Goal: Information Seeking & Learning: Learn about a topic

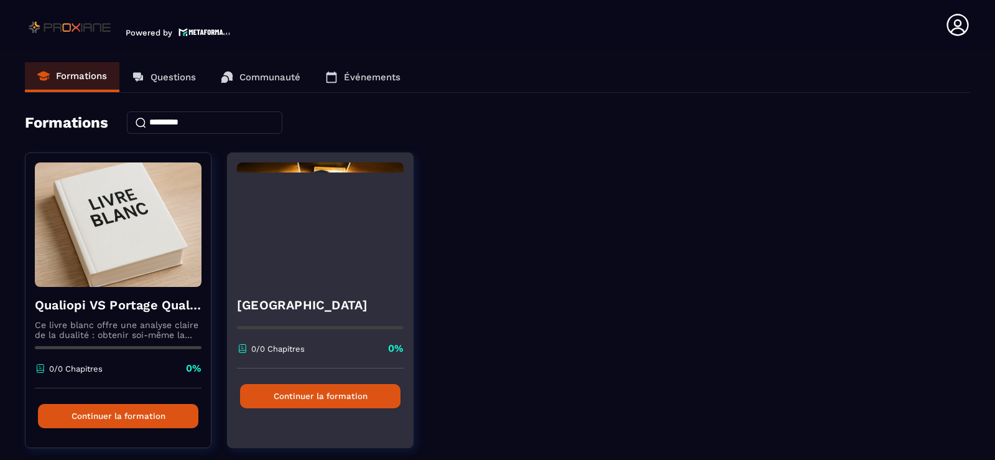
scroll to position [39, 0]
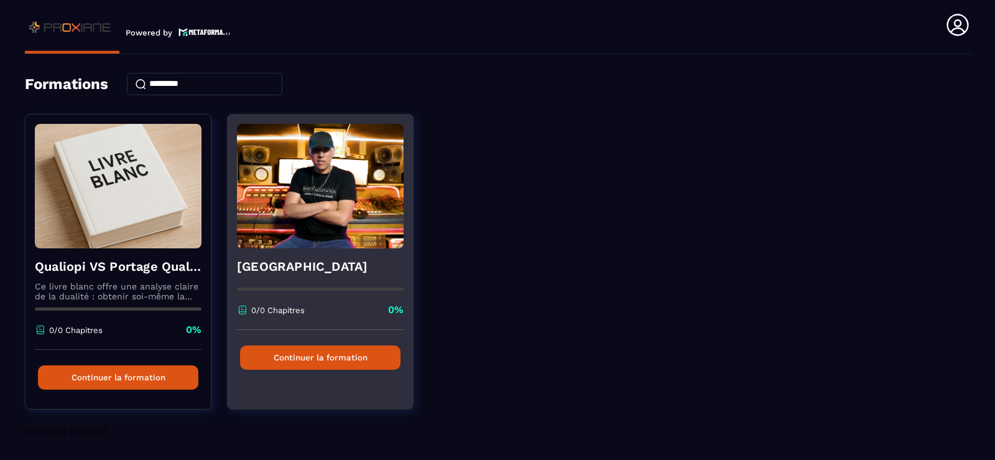
click at [320, 280] on div "Reggae Sound School 0/0 Chapitres 0%" at bounding box center [320, 288] width 185 height 81
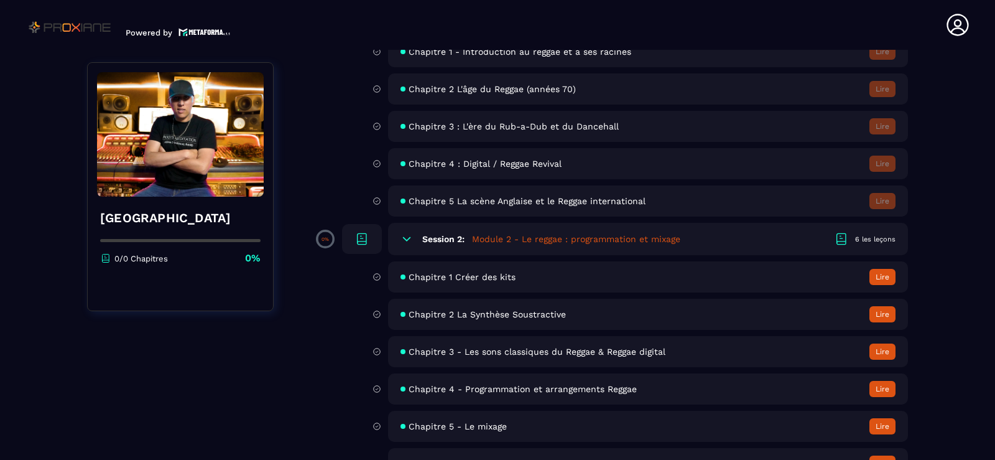
scroll to position [249, 0]
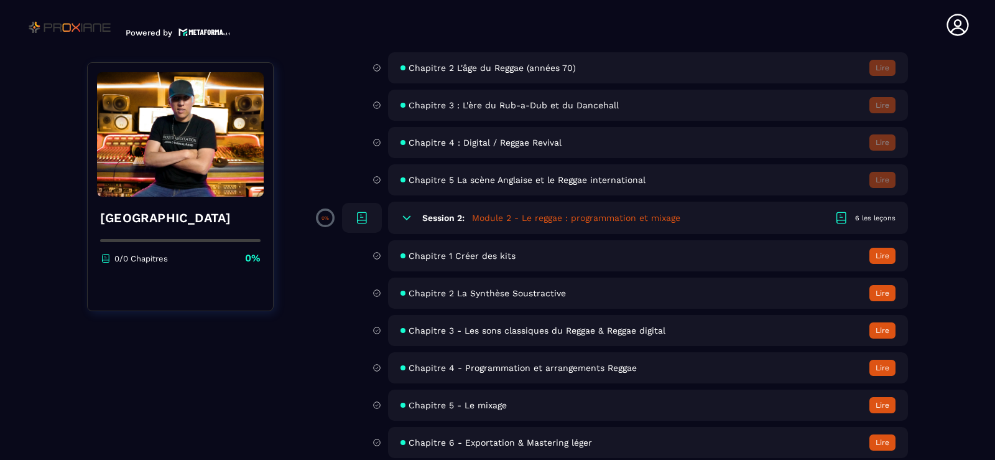
click at [481, 292] on span "Chapitre 2 La Synthèse Soustractive" at bounding box center [487, 293] width 157 height 10
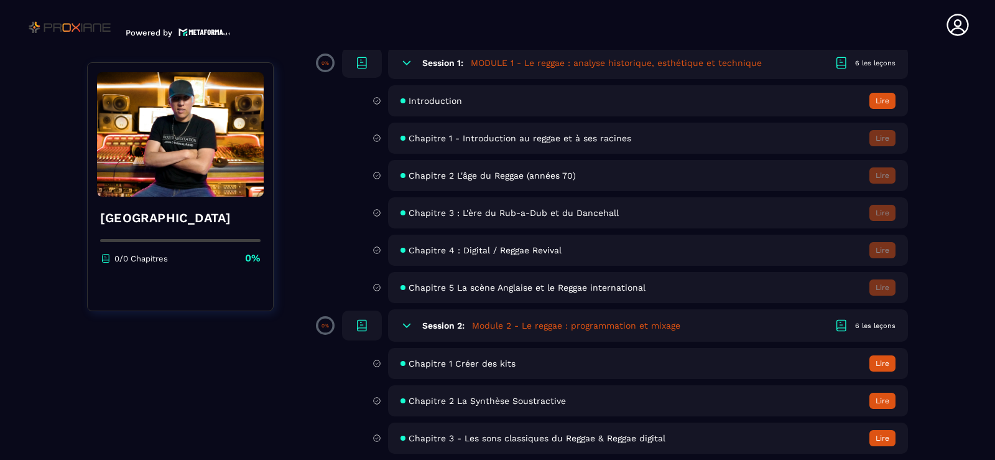
scroll to position [249, 0]
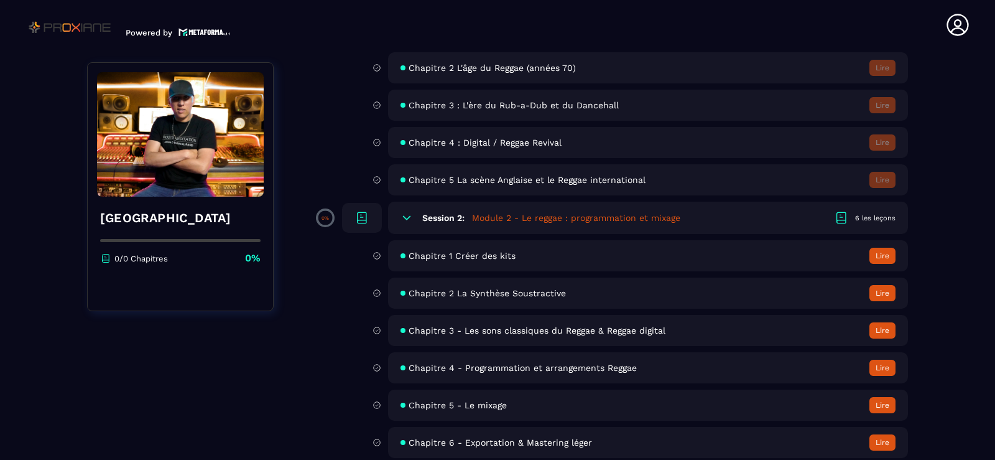
click at [460, 256] on span "Chapitre 1 Créer des kits" at bounding box center [462, 256] width 107 height 10
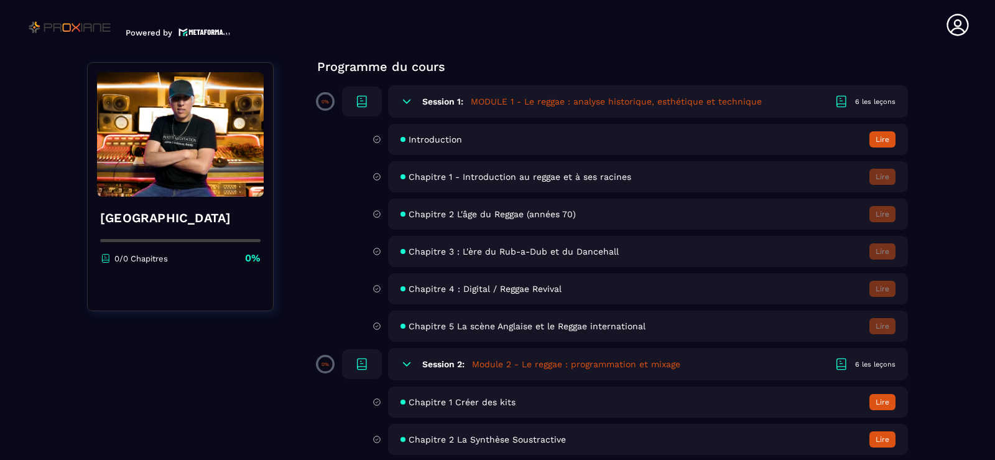
scroll to position [124, 0]
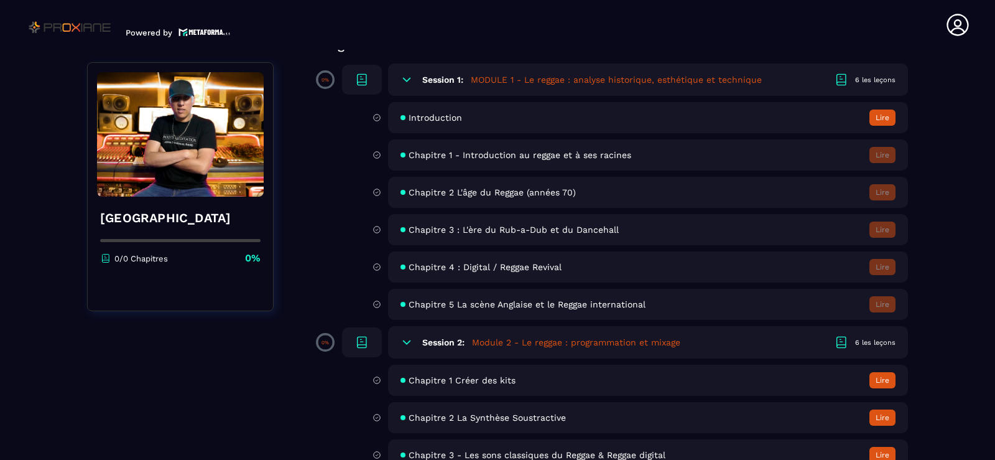
click at [886, 381] on button "Lire" at bounding box center [883, 380] width 26 height 16
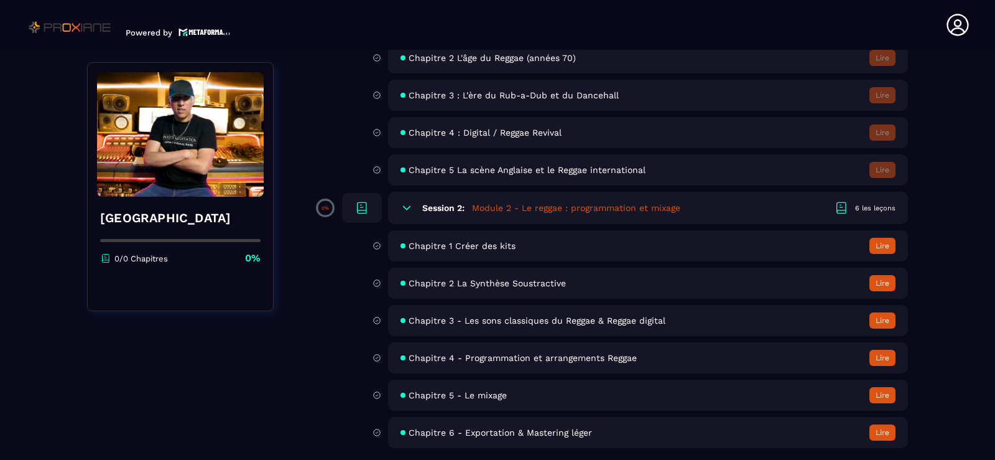
scroll to position [261, 0]
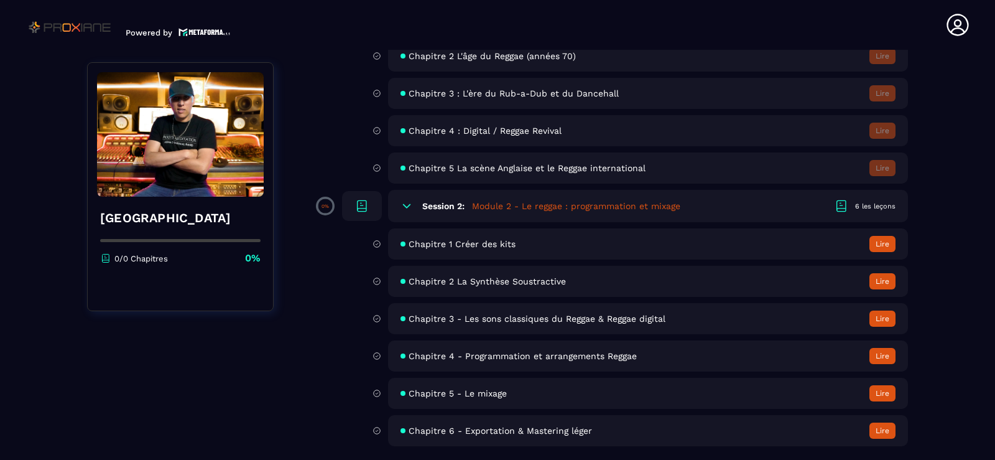
click at [884, 394] on button "Lire" at bounding box center [883, 393] width 26 height 16
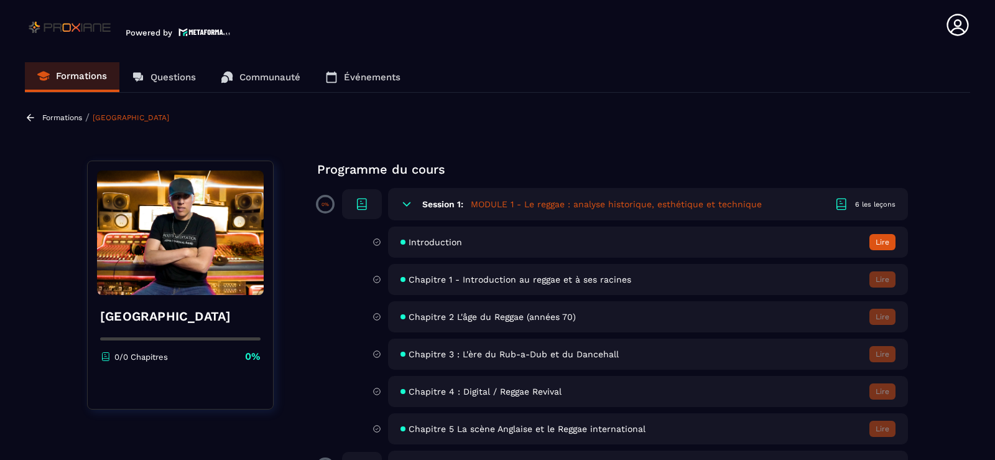
click at [878, 243] on button "Lire" at bounding box center [883, 242] width 26 height 16
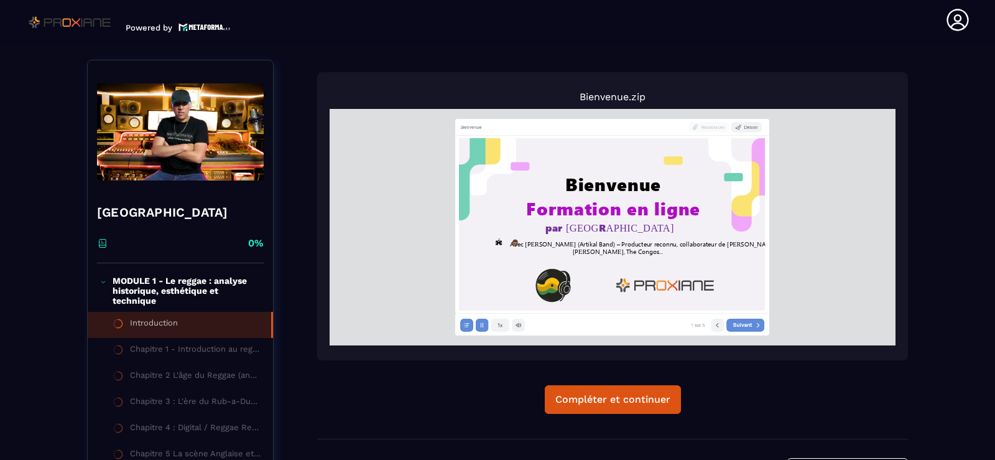
scroll to position [129, 0]
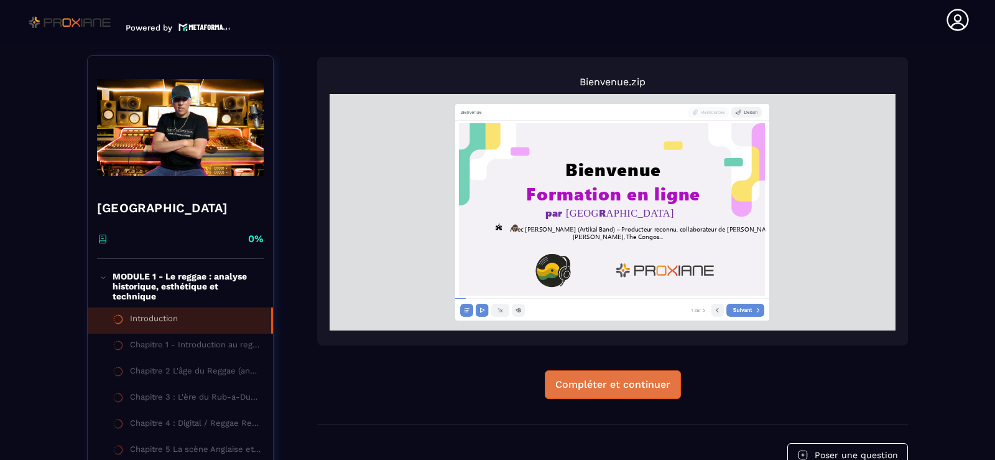
click at [626, 384] on div "Compléter et continuer" at bounding box center [613, 384] width 115 height 12
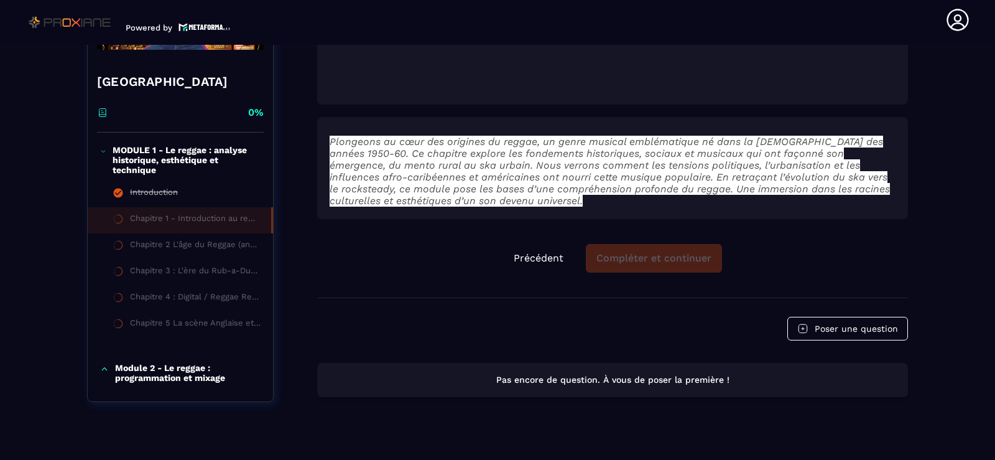
scroll to position [1495, 0]
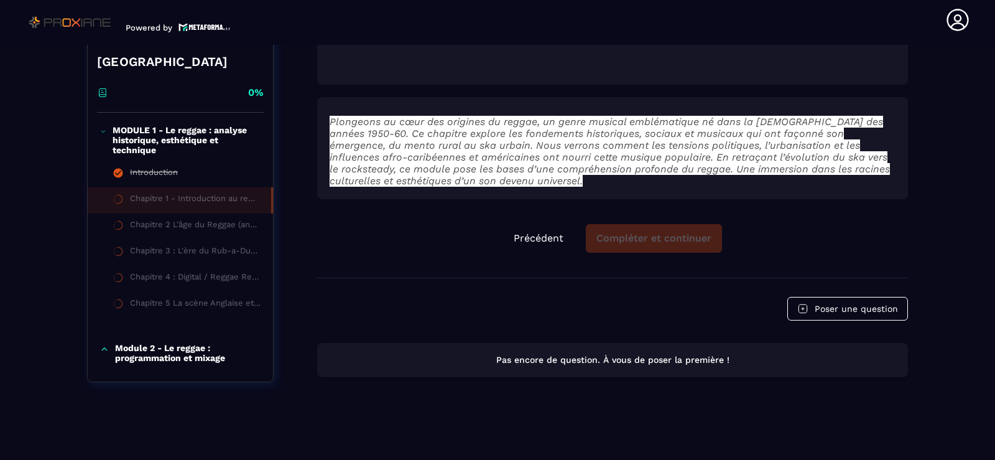
click at [150, 350] on p "Module 2 - Le reggae : programmation et mixage" at bounding box center [188, 353] width 146 height 20
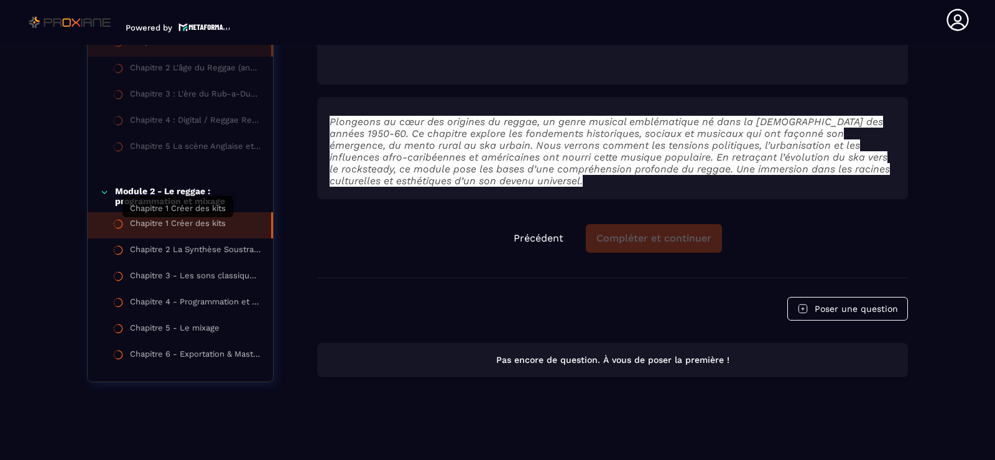
click at [161, 218] on div "Chapitre 1 Créer des kits" at bounding box center [178, 225] width 96 height 14
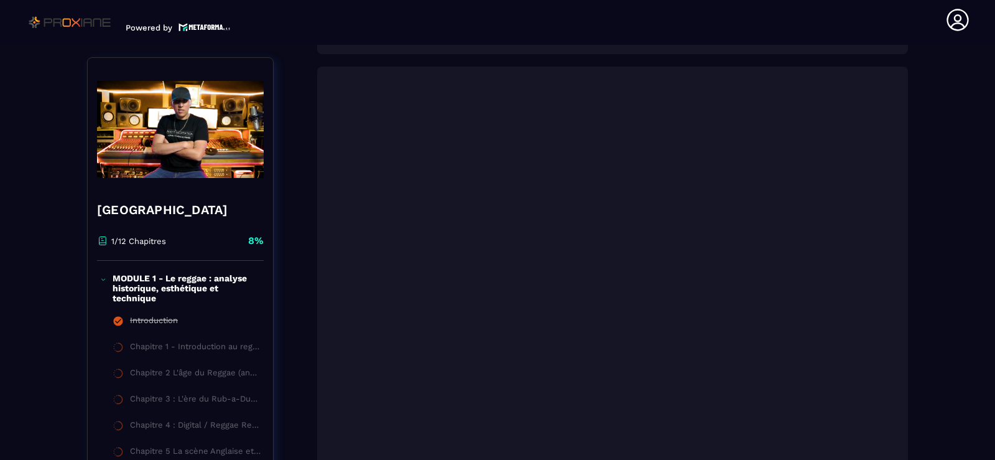
scroll to position [1125, 0]
click at [75, 22] on img at bounding box center [70, 22] width 91 height 20
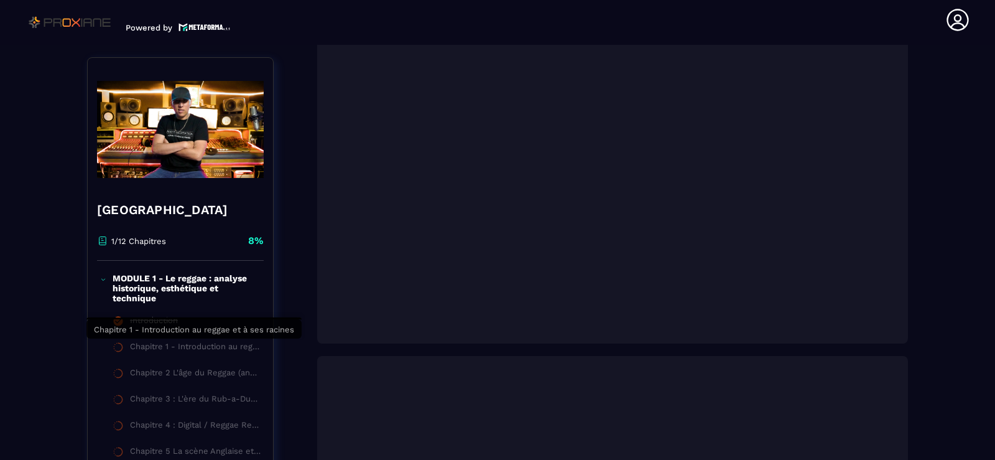
click at [152, 351] on div "Chapitre 1 - Introduction au reggae et à ses racines" at bounding box center [195, 349] width 131 height 14
click at [155, 354] on div "Chapitre 1 - Introduction au reggae et à ses racines" at bounding box center [195, 349] width 131 height 14
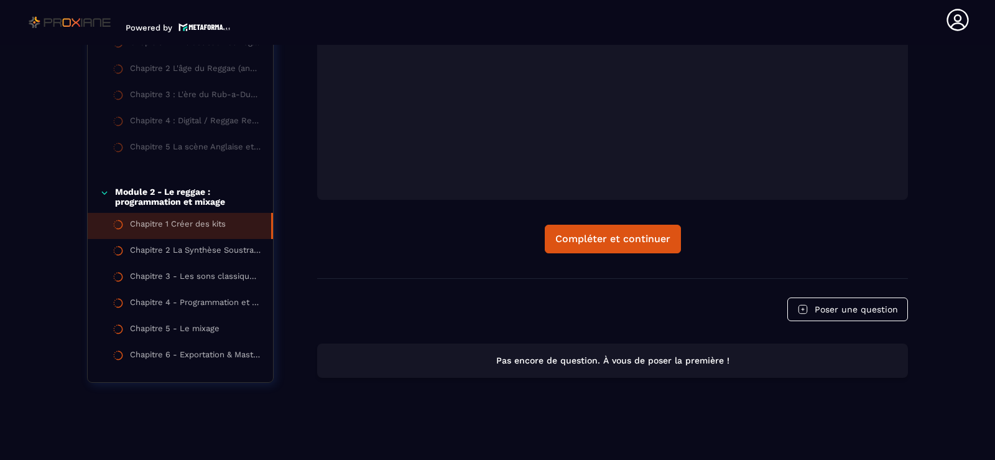
scroll to position [2651, 0]
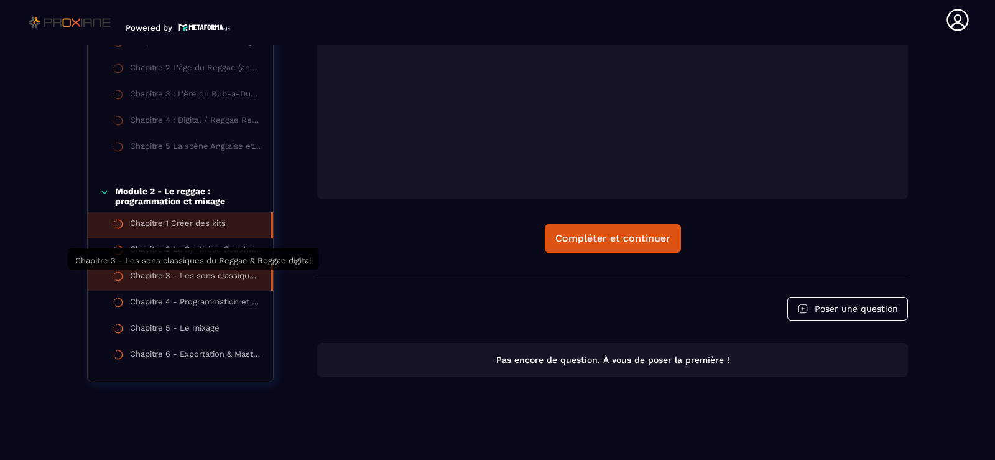
click at [166, 273] on div "Chapitre 3 - Les sons classiques du Reggae & Reggae digital" at bounding box center [194, 278] width 129 height 14
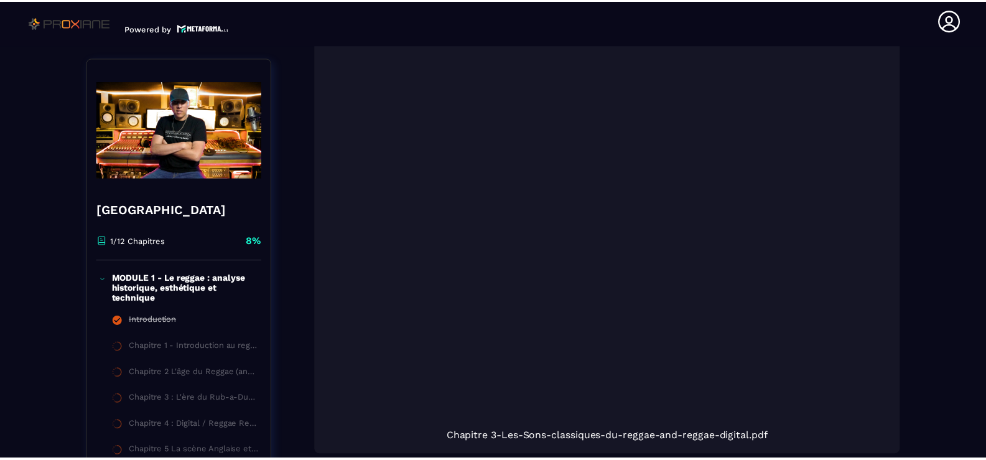
scroll to position [129, 0]
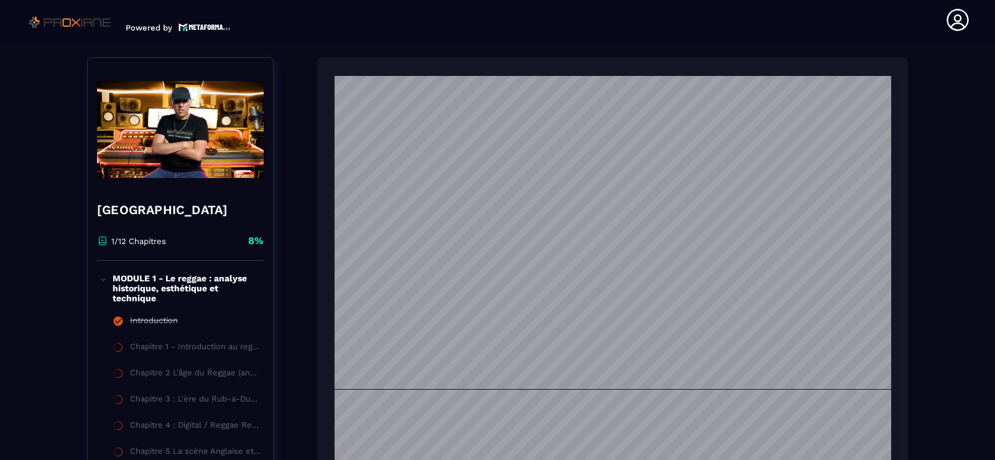
click at [65, 22] on img at bounding box center [70, 22] width 91 height 20
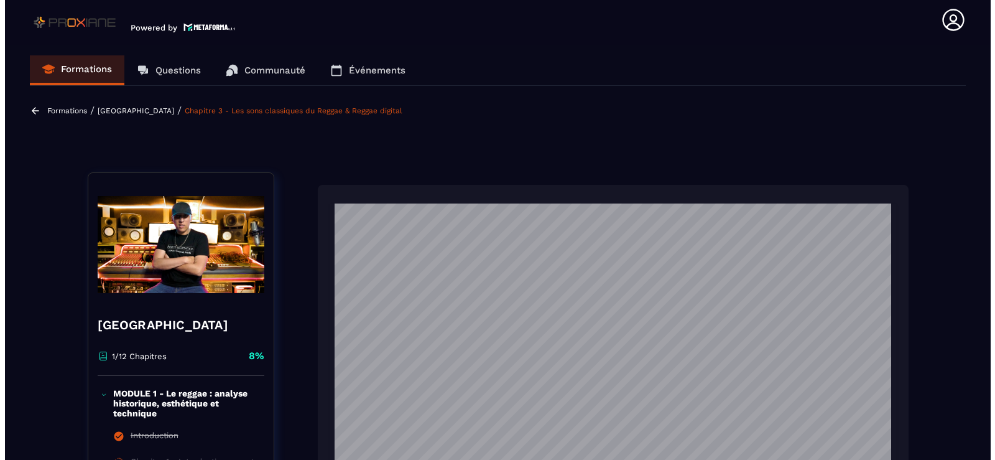
scroll to position [0, 0]
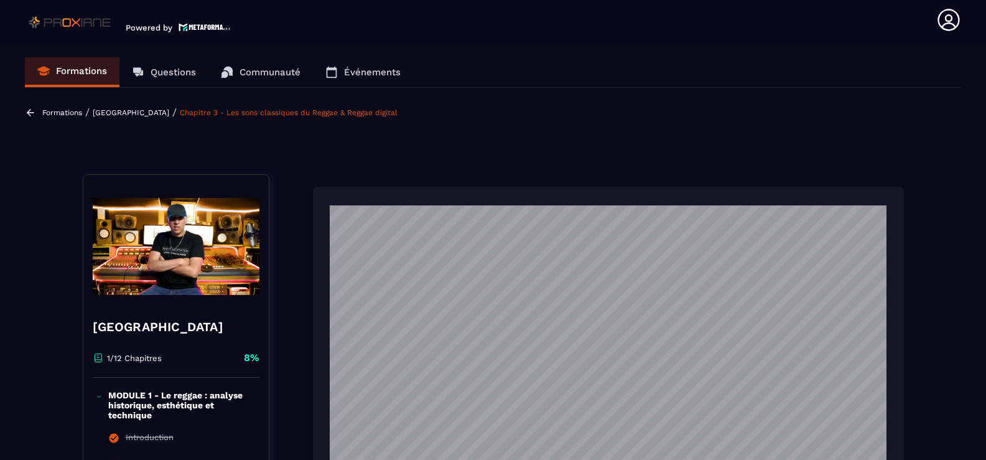
click at [53, 110] on p "Formations" at bounding box center [62, 112] width 40 height 9
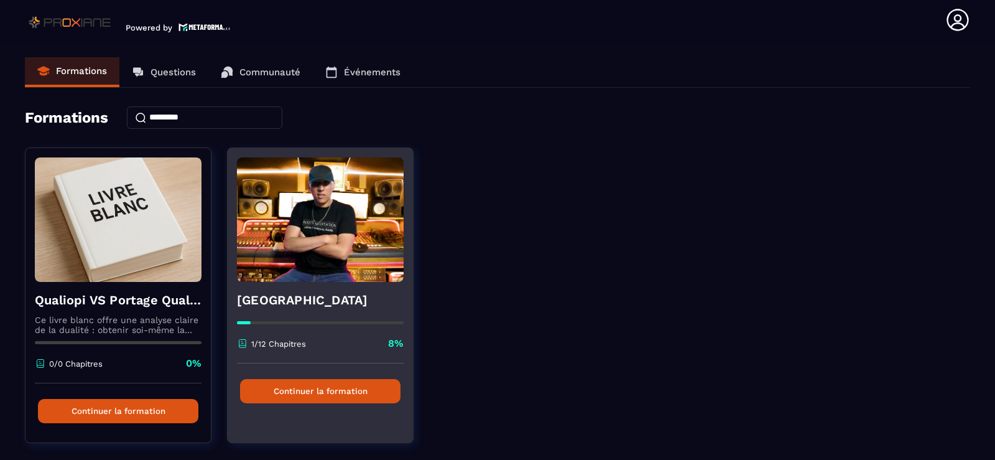
click at [317, 241] on img at bounding box center [320, 219] width 167 height 124
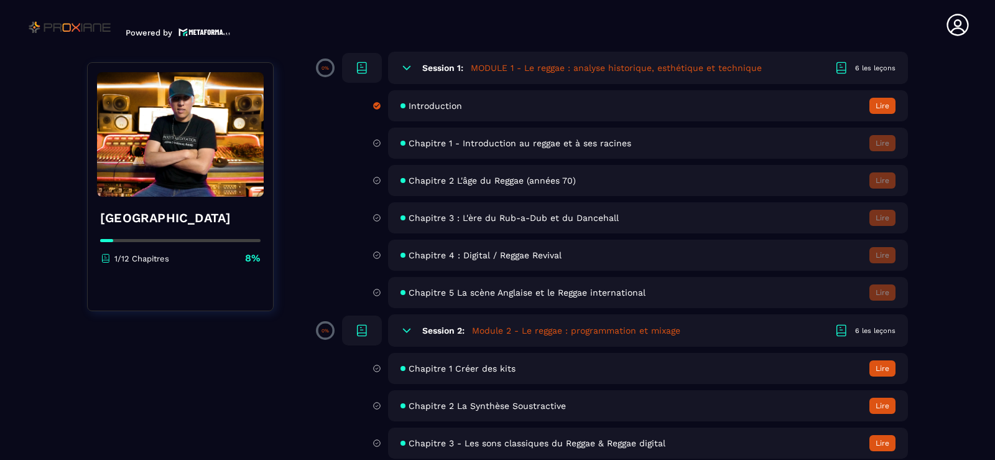
scroll to position [261, 0]
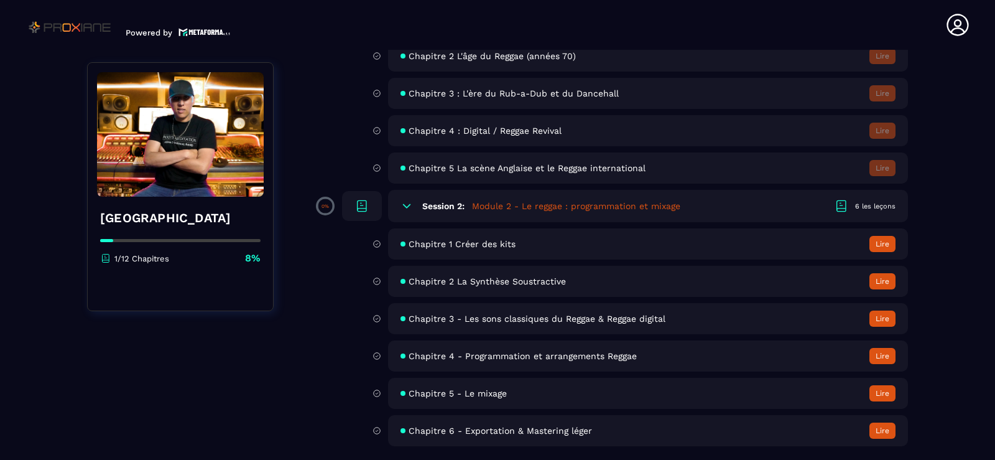
click at [879, 244] on button "Lire" at bounding box center [883, 244] width 26 height 16
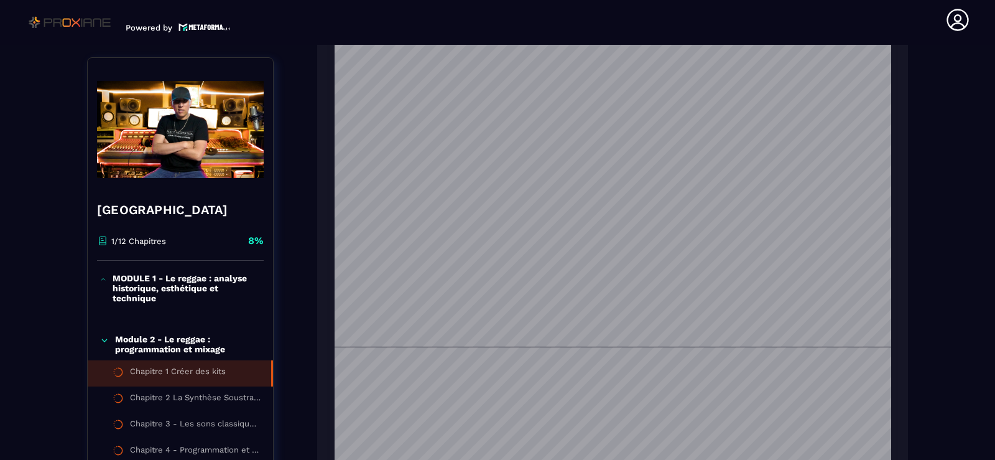
scroll to position [311, 0]
click at [192, 396] on div "Chapitre 2 La Synthèse Soustractive" at bounding box center [194, 400] width 129 height 14
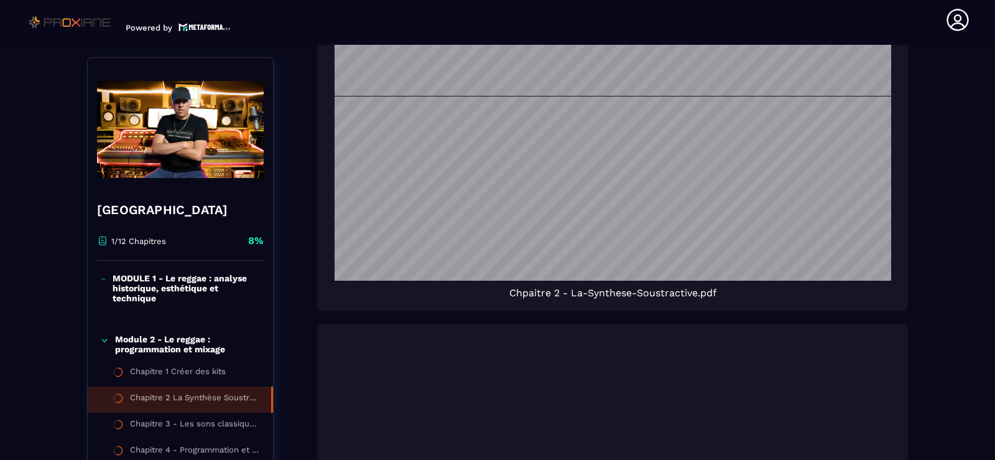
scroll to position [440, 0]
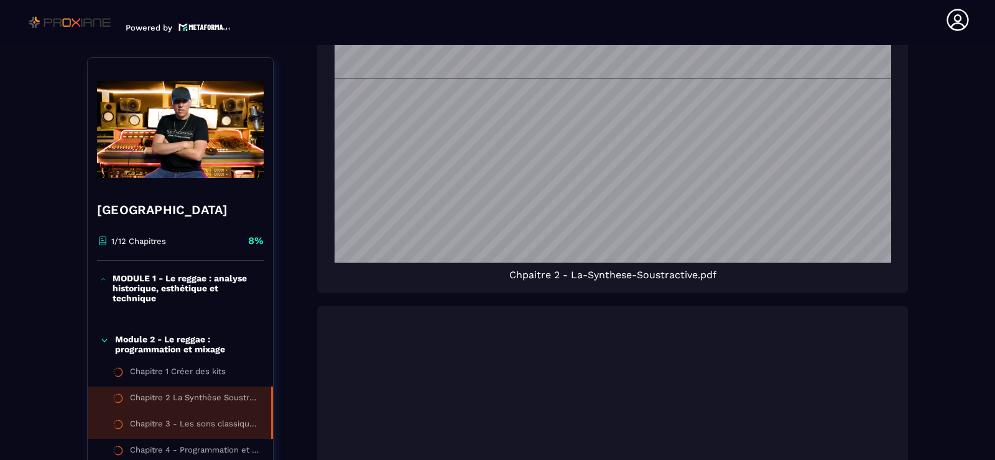
click at [175, 424] on div "Chapitre 3 - Les sons classiques du Reggae & Reggae digital" at bounding box center [194, 426] width 129 height 14
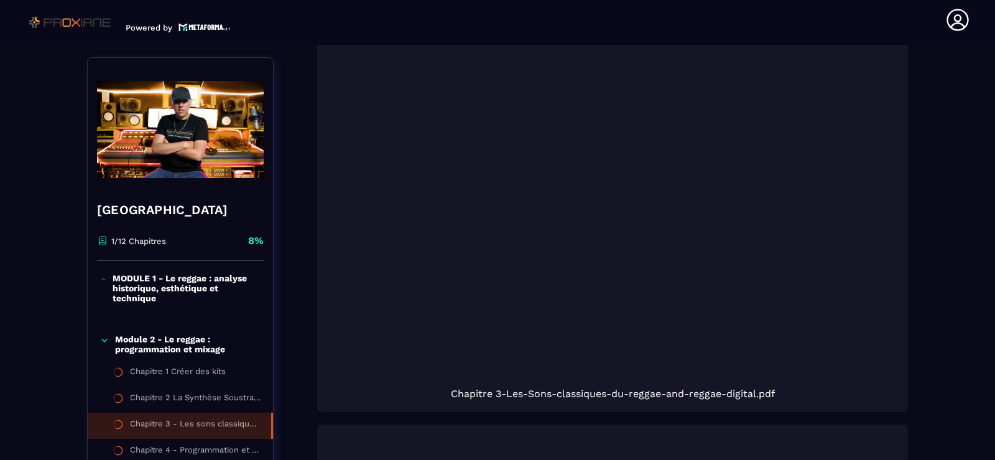
scroll to position [129, 0]
click at [68, 22] on img at bounding box center [70, 22] width 91 height 20
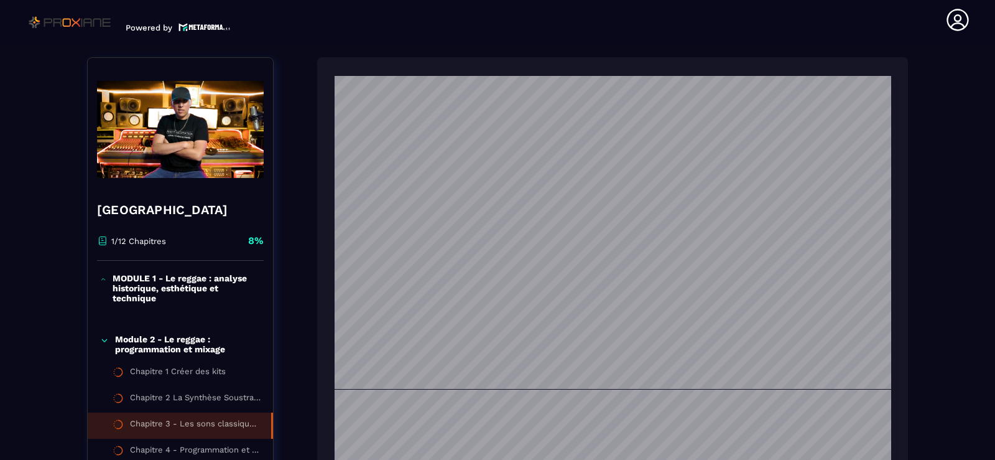
click at [81, 22] on img at bounding box center [70, 22] width 91 height 20
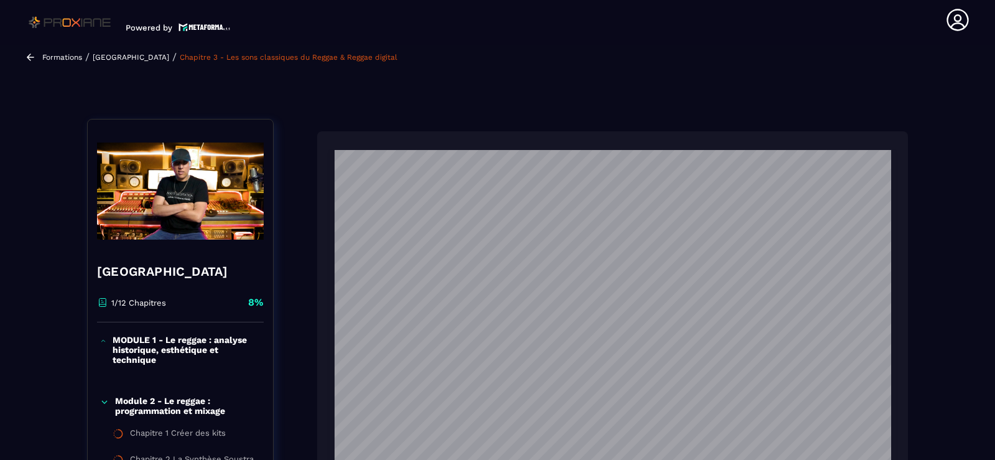
scroll to position [0, 0]
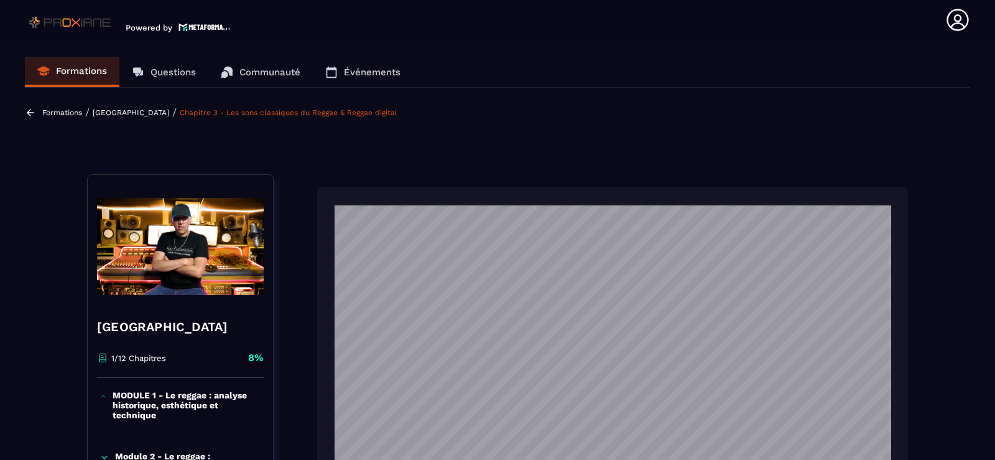
click at [66, 112] on p "Formations" at bounding box center [62, 112] width 40 height 9
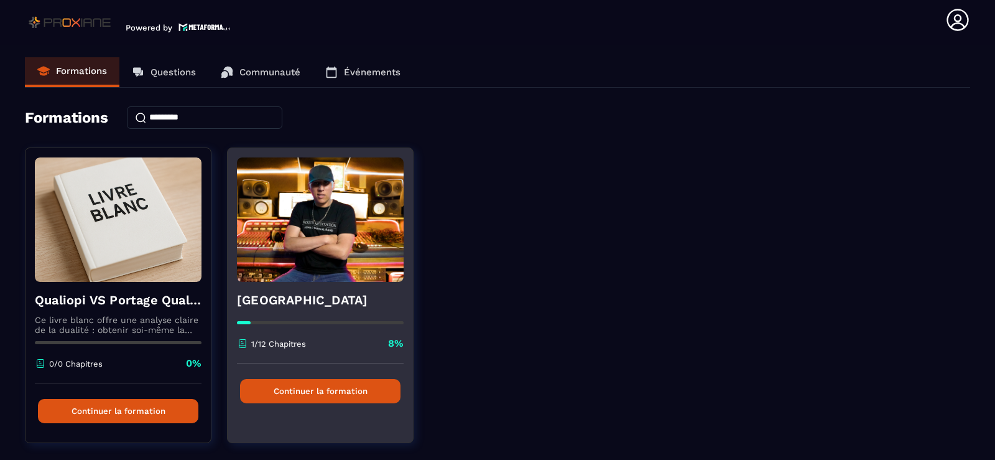
click at [359, 253] on img at bounding box center [320, 219] width 167 height 124
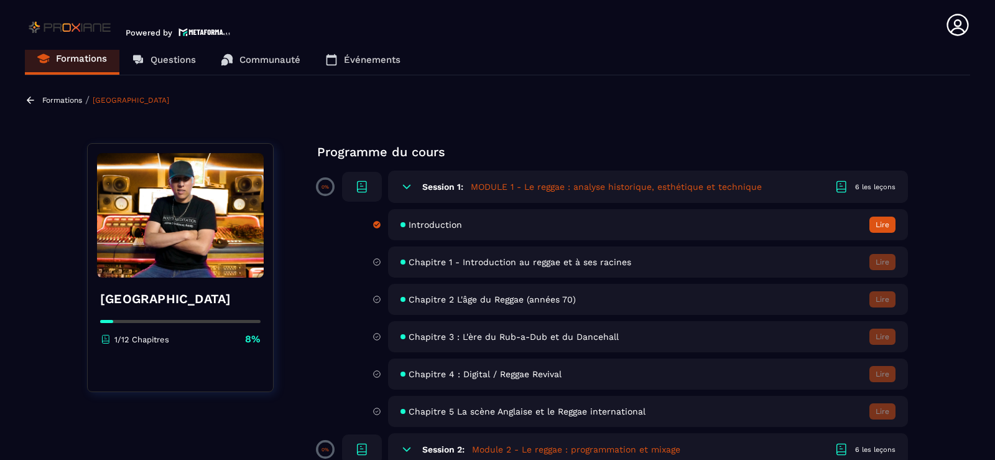
scroll to position [12, 0]
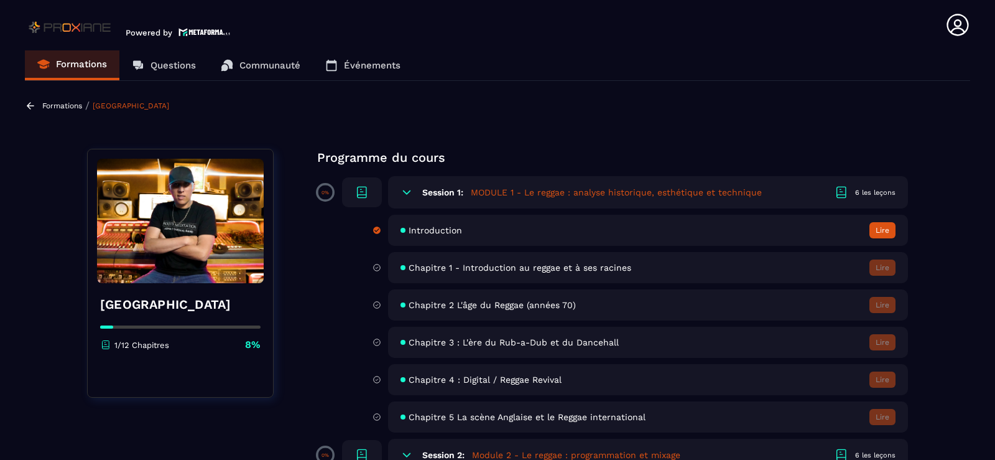
click at [883, 230] on button "Lire" at bounding box center [883, 230] width 26 height 16
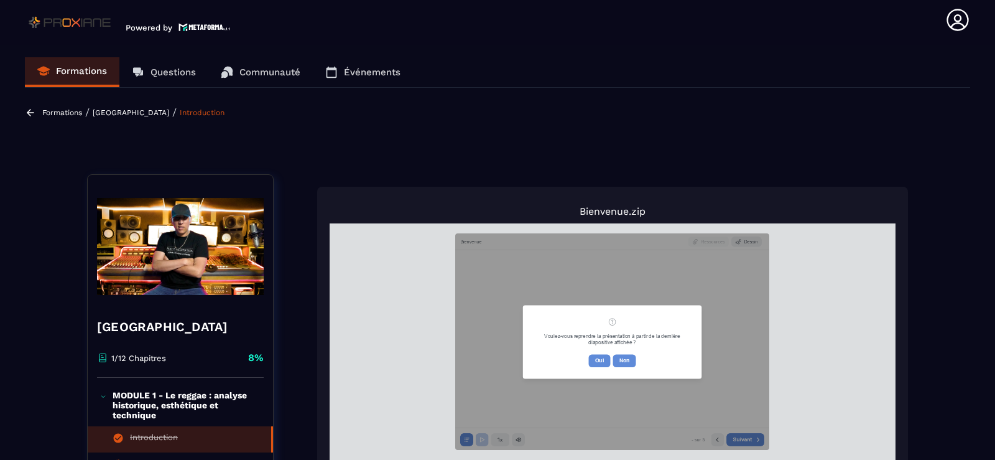
click at [117, 111] on p "[GEOGRAPHIC_DATA]" at bounding box center [131, 112] width 77 height 9
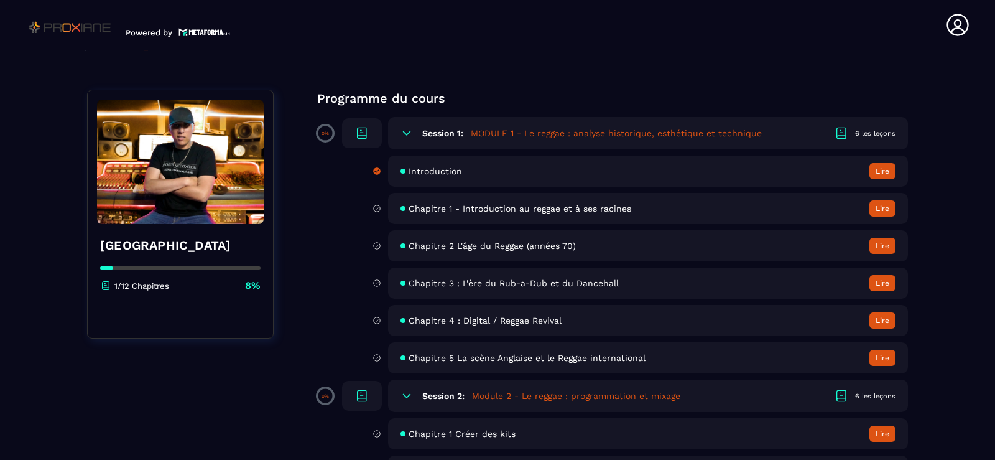
scroll to position [62, 0]
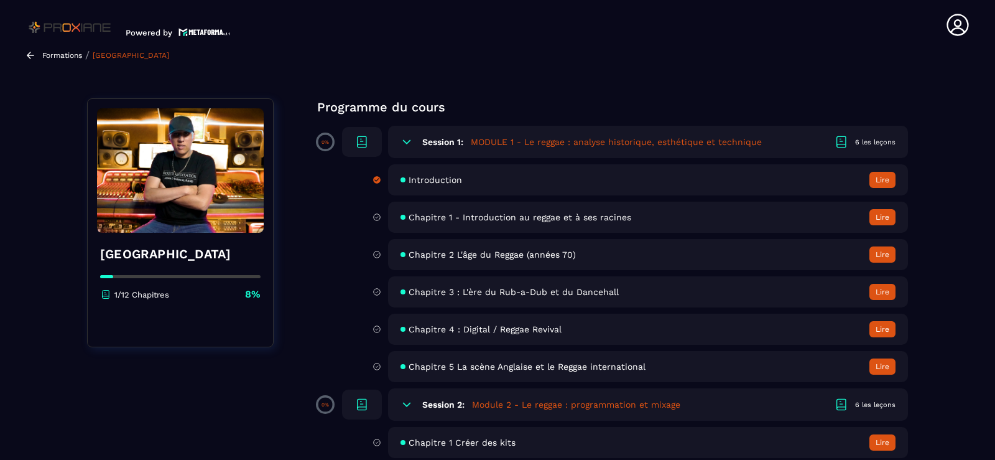
click at [883, 254] on button "Lire" at bounding box center [883, 254] width 26 height 16
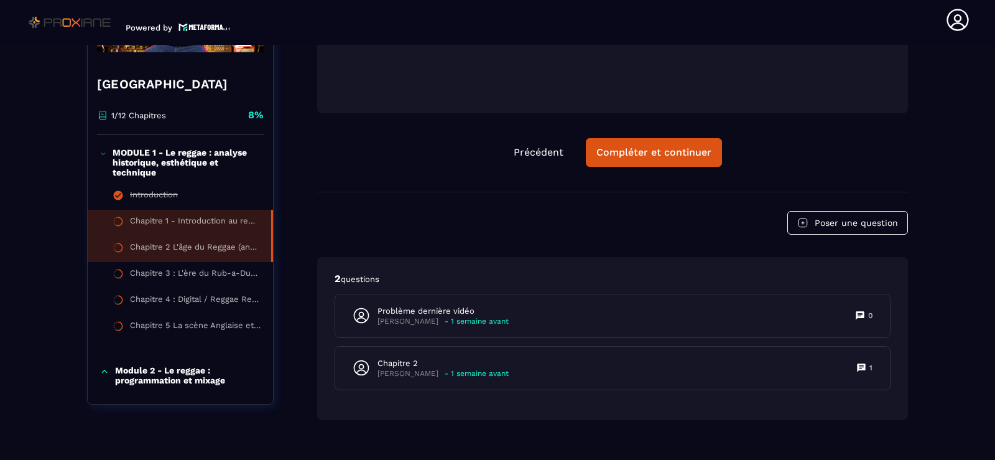
scroll to position [2336, 0]
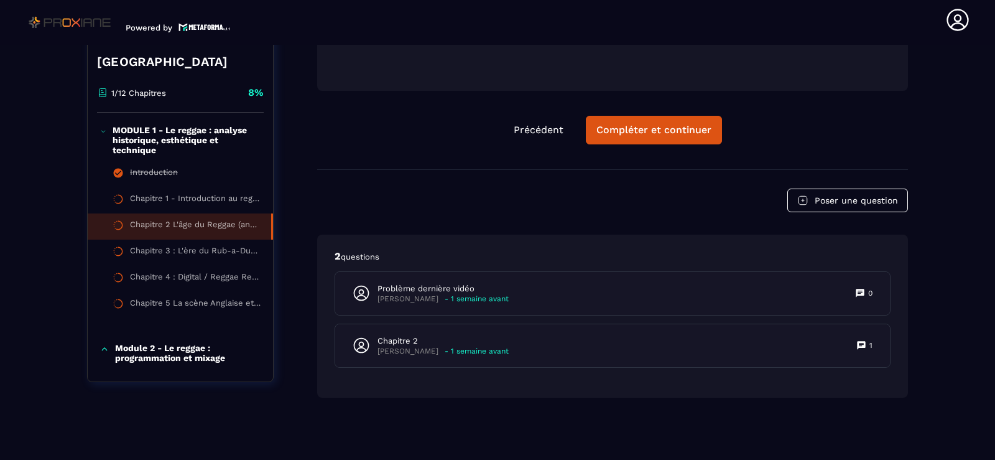
click at [148, 348] on p "Module 2 - Le reggae : programmation et mixage" at bounding box center [188, 353] width 146 height 20
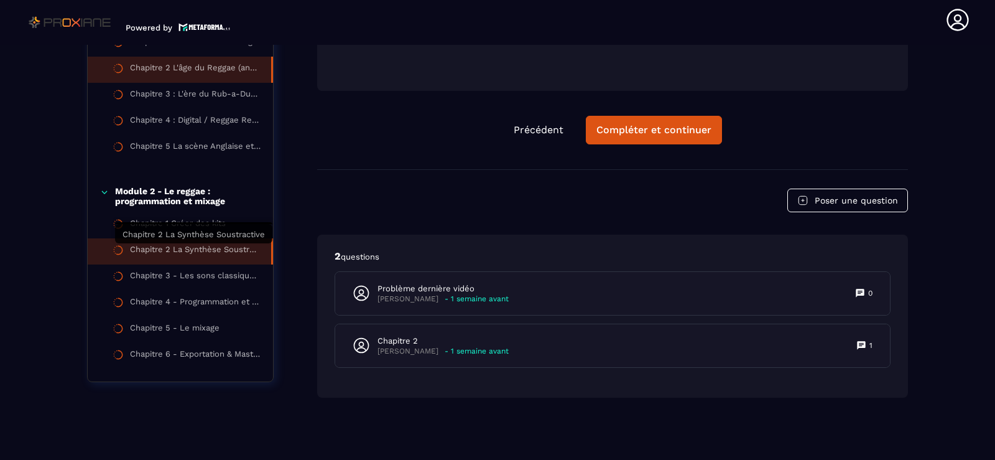
click at [176, 251] on div "Chapitre 2 La Synthèse Soustractive" at bounding box center [194, 251] width 129 height 14
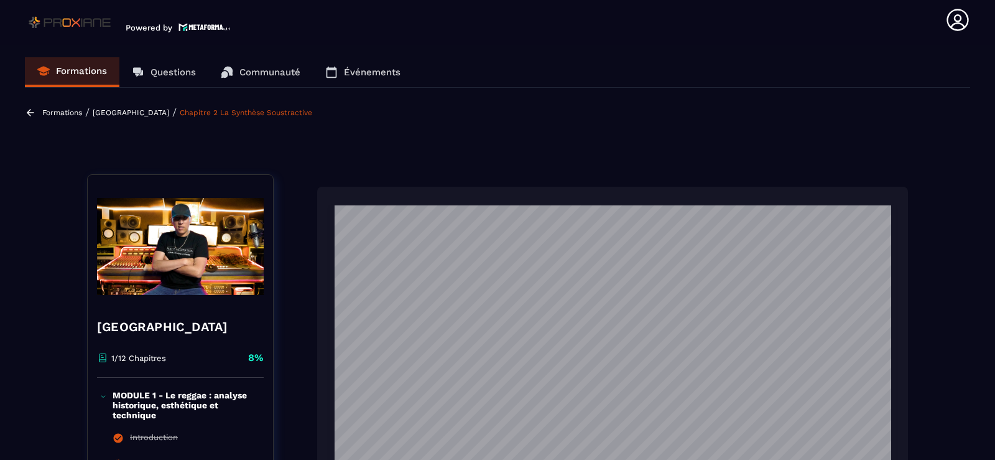
click at [154, 402] on p "MODULE 1 - Le reggae : analyse historique, esthétique et technique" at bounding box center [187, 405] width 148 height 30
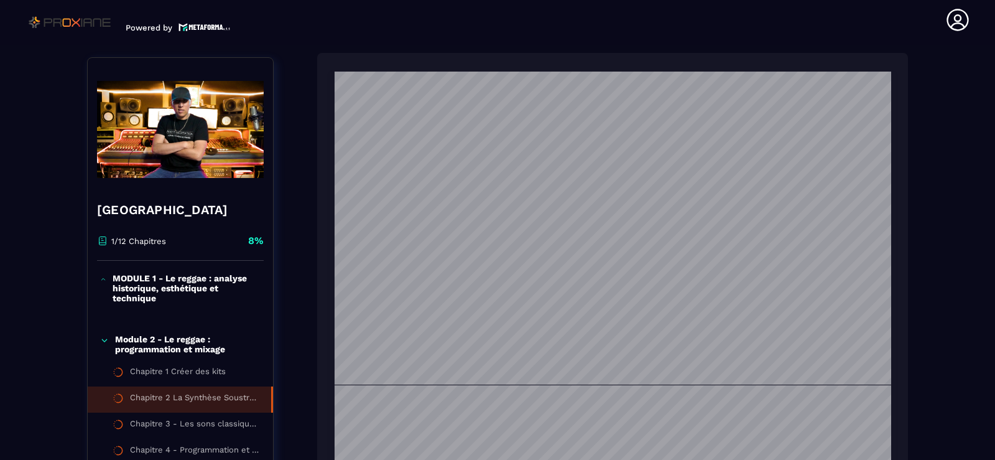
scroll to position [187, 0]
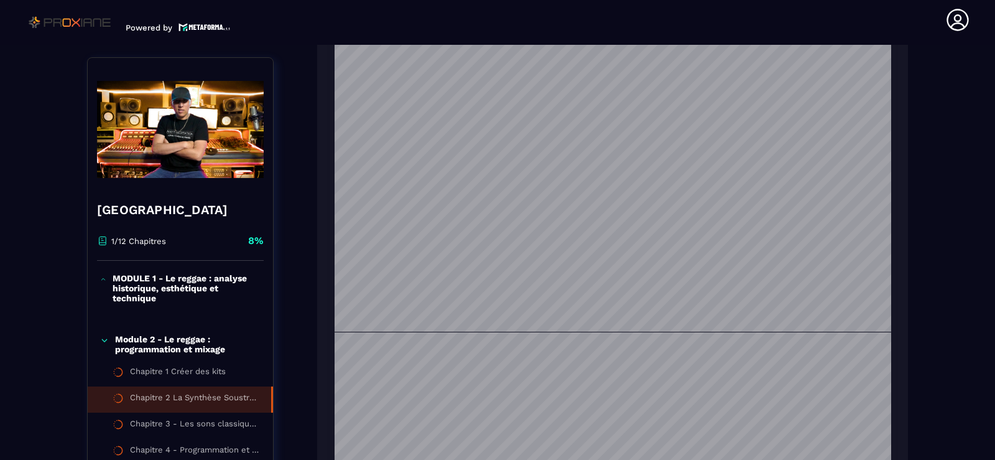
click at [161, 284] on p "MODULE 1 - Le reggae : analyse historique, esthétique et technique" at bounding box center [187, 288] width 148 height 30
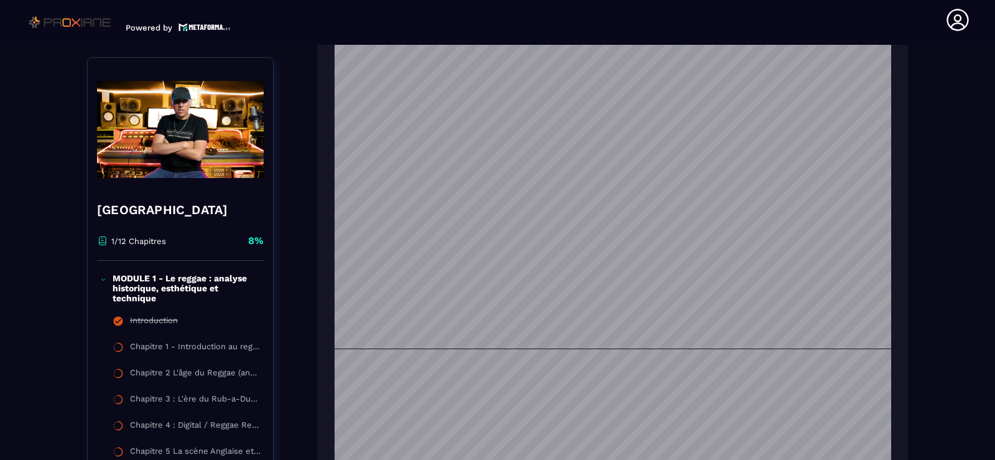
scroll to position [2012, 0]
